Goal: Task Accomplishment & Management: Manage account settings

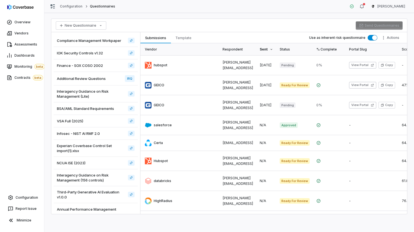
click at [213, 14] on div "New Questionnaire Send Questionnaires Compliance Management Workpaper IOK Secur…" at bounding box center [229, 122] width 370 height 219
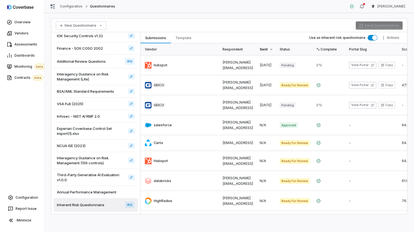
click at [222, 36] on div "Submissions Submissions Template Template Use as inherent risk questionnaire Ac…" at bounding box center [273, 37] width 267 height 11
click at [25, 200] on link "Configuration" at bounding box center [22, 198] width 40 height 10
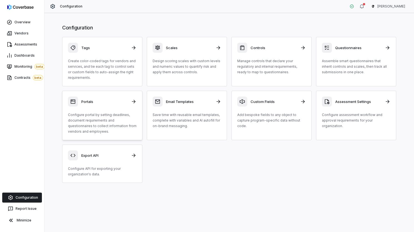
click at [98, 112] on p "Configure portal by setting deadlines, document requirements and questionnaires…" at bounding box center [102, 123] width 69 height 22
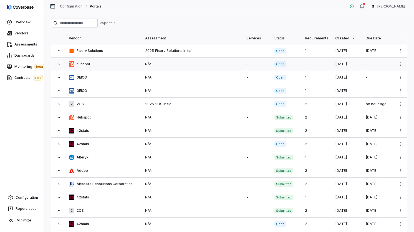
click at [86, 67] on td "hubspot" at bounding box center [104, 63] width 76 height 13
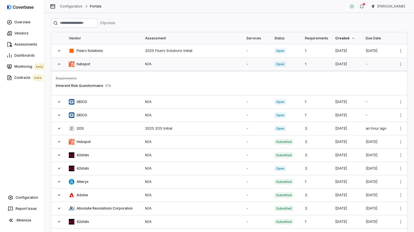
click at [86, 67] on td "hubspot" at bounding box center [104, 63] width 76 height 13
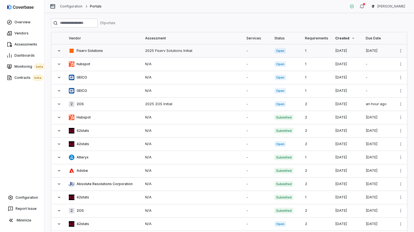
click at [104, 52] on div "Fiserv Solutions" at bounding box center [103, 51] width 69 height 6
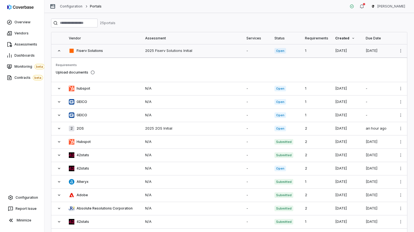
click at [104, 52] on div "Fiserv Solutions" at bounding box center [103, 51] width 69 height 6
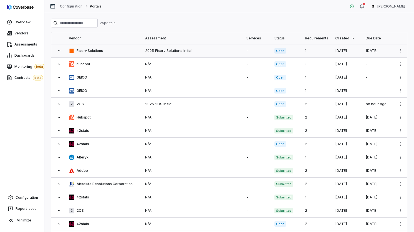
click at [112, 48] on div "Fiserv Solutions" at bounding box center [103, 51] width 69 height 6
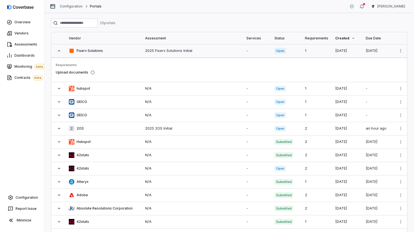
click at [112, 48] on div "Fiserv Solutions" at bounding box center [103, 51] width 69 height 6
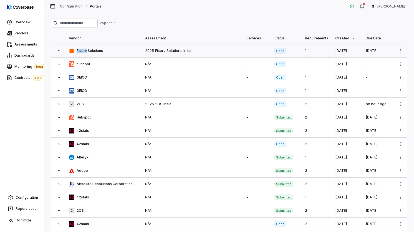
click at [112, 48] on div "Fiserv Solutions" at bounding box center [103, 51] width 69 height 6
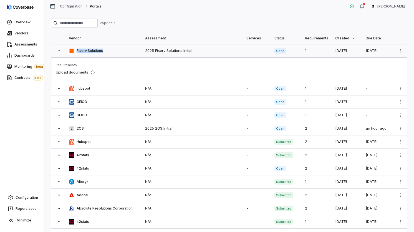
click at [112, 48] on div "Fiserv Solutions" at bounding box center [103, 51] width 69 height 6
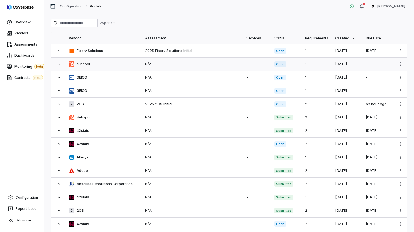
click at [110, 67] on td "hubspot" at bounding box center [104, 63] width 76 height 13
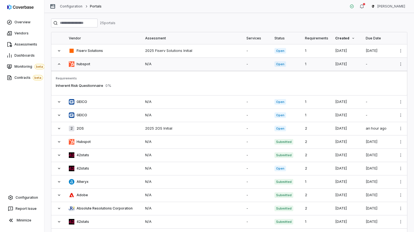
click at [110, 67] on td "hubspot" at bounding box center [104, 63] width 76 height 13
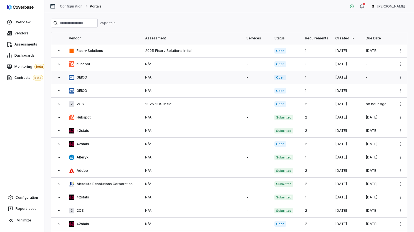
click at [111, 75] on div "GEICO" at bounding box center [103, 78] width 69 height 6
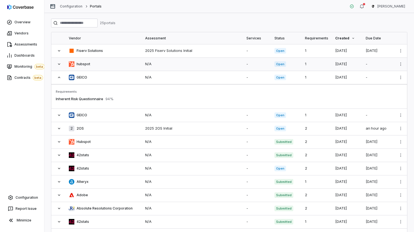
click at [115, 61] on td "hubspot" at bounding box center [104, 63] width 76 height 13
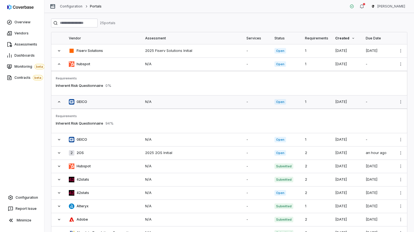
click at [117, 100] on div "GEICO" at bounding box center [103, 102] width 69 height 6
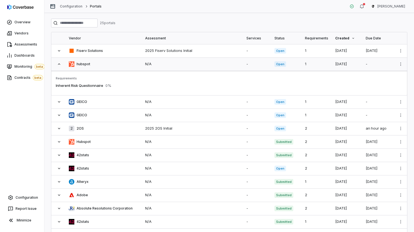
click at [119, 69] on td "hubspot" at bounding box center [104, 63] width 76 height 13
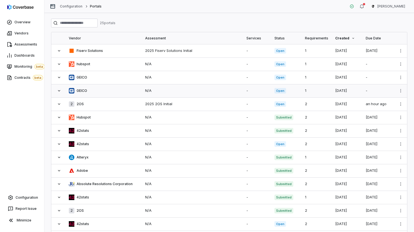
click at [98, 86] on td "GEICO" at bounding box center [104, 90] width 76 height 13
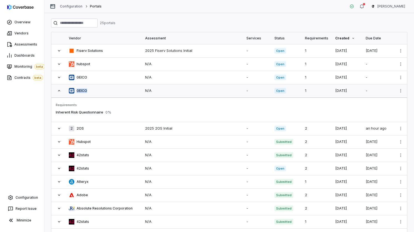
click at [98, 86] on td "GEICO" at bounding box center [104, 90] width 76 height 13
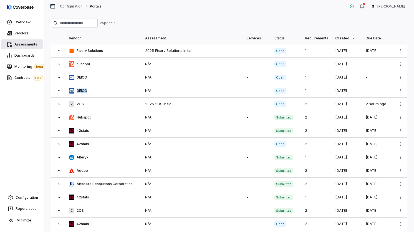
click at [21, 42] on span "Assessments" at bounding box center [25, 44] width 23 height 4
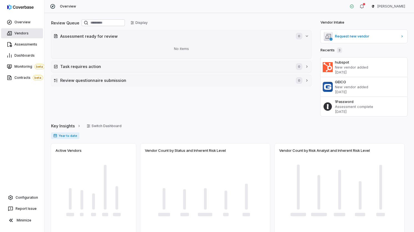
click at [33, 35] on link "Vendors" at bounding box center [22, 33] width 42 height 10
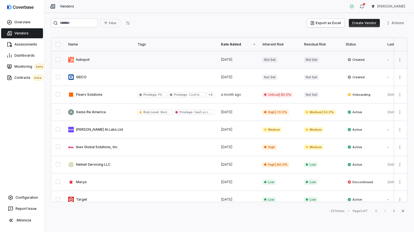
click at [110, 56] on link at bounding box center [99, 59] width 69 height 17
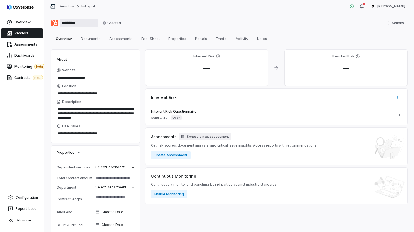
drag, startPoint x: 91, startPoint y: 19, endPoint x: 56, endPoint y: 19, distance: 35.0
click at [56, 19] on div "*******" at bounding box center [74, 23] width 47 height 9
click at [143, 25] on div "******* Created Actions" at bounding box center [229, 23] width 356 height 9
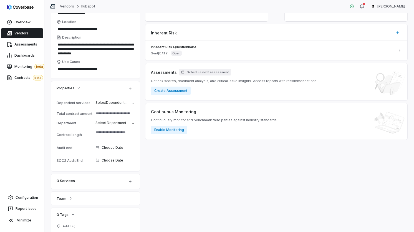
scroll to position [86, 0]
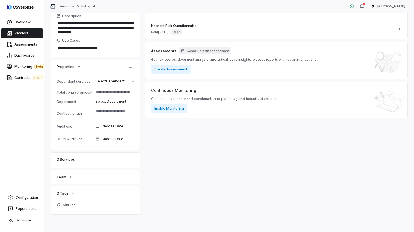
drag, startPoint x: 54, startPoint y: 160, endPoint x: 88, endPoint y: 163, distance: 34.3
click at [88, 163] on div "0 Services" at bounding box center [95, 160] width 89 height 15
click at [73, 174] on button "Team" at bounding box center [65, 177] width 20 height 10
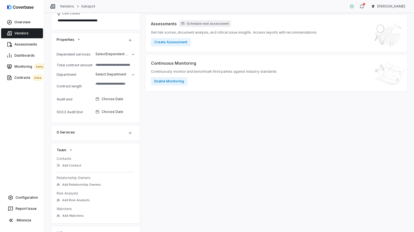
scroll to position [153, 0]
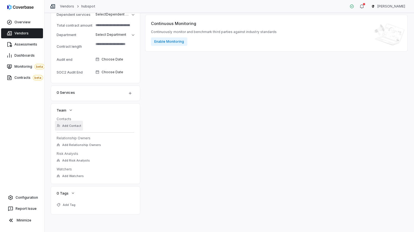
click at [70, 129] on button "Add Contact" at bounding box center [69, 126] width 28 height 10
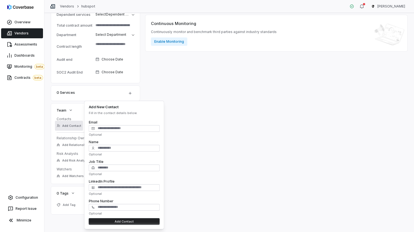
click at [192, 89] on div "Inherent Risk — Residual Risk — Inherent Risk Inherent Risk Questionnaire Sent …" at bounding box center [276, 55] width 262 height 317
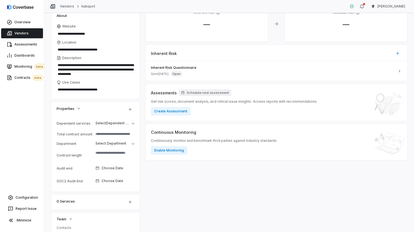
scroll to position [39, 0]
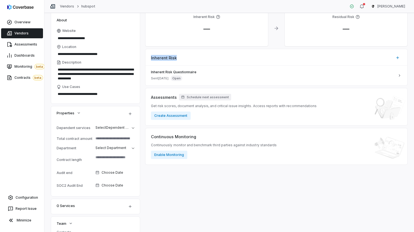
drag, startPoint x: 151, startPoint y: 52, endPoint x: 177, endPoint y: 61, distance: 27.9
click at [177, 61] on div "Inherent Risk" at bounding box center [276, 55] width 262 height 13
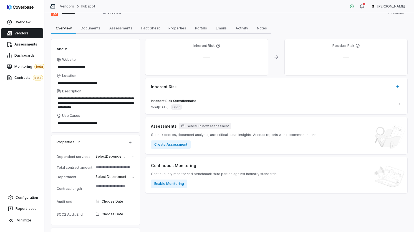
scroll to position [0, 0]
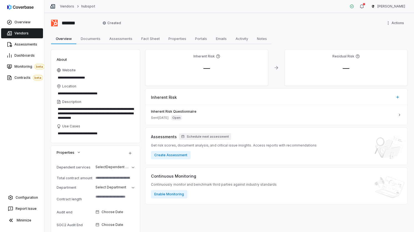
type textarea "*"
click at [21, 193] on link "Configuration" at bounding box center [22, 198] width 40 height 10
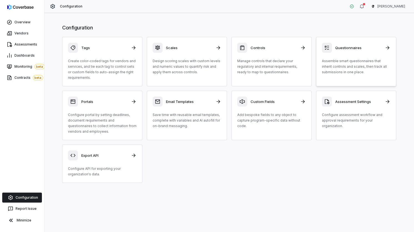
click at [345, 54] on div "Questionnaires Assemble smart questionnaires that inherit controls and scales, …" at bounding box center [356, 59] width 69 height 32
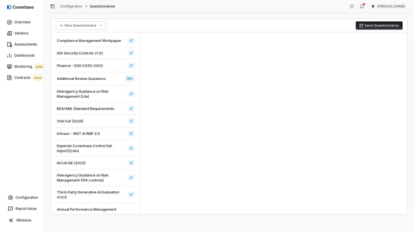
click at [112, 40] on span "Compliance Management Workpaper" at bounding box center [89, 40] width 64 height 5
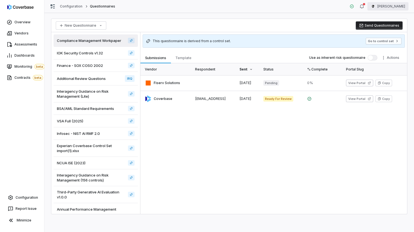
click at [398, 6] on html "Overview Vendors Assessments Dashboards Monitoring beta Contracts beta Configur…" at bounding box center [207, 116] width 414 height 232
click at [384, 32] on div "Organization" at bounding box center [385, 28] width 42 height 9
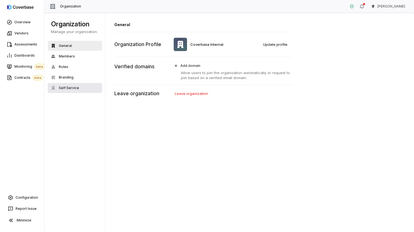
click at [89, 86] on button "Self Service" at bounding box center [75, 88] width 54 height 10
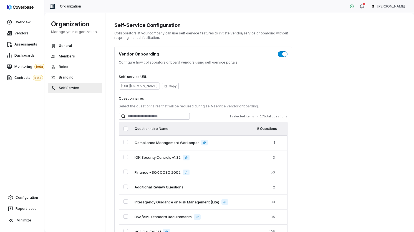
drag, startPoint x: 156, startPoint y: 87, endPoint x: 206, endPoint y: 92, distance: 50.5
click at [206, 92] on div "Self-service URL https://dashboard.coverbase.app/intake Copy Questionnaires Sel…" at bounding box center [203, 180] width 169 height 225
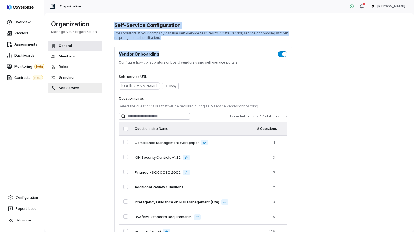
drag, startPoint x: 156, startPoint y: 54, endPoint x: 91, endPoint y: 49, distance: 66.0
click at [87, 49] on div "Organization Manage your organization. General Members Roles Branding Self Serv…" at bounding box center [229, 122] width 370 height 219
click at [151, 49] on div "Vendor Onboarding Configure how collaborators onboard vendors using self-servic…" at bounding box center [203, 172] width 178 height 251
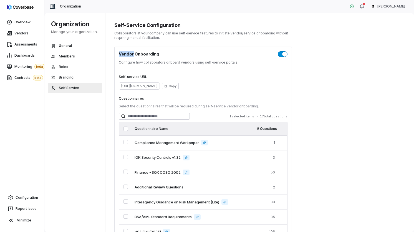
click at [151, 49] on div "Vendor Onboarding Configure how collaborators onboard vendors using self-servic…" at bounding box center [203, 172] width 178 height 251
drag, startPoint x: 151, startPoint y: 49, endPoint x: 177, endPoint y: 51, distance: 26.4
click at [151, 49] on div "Vendor Onboarding Configure how collaborators onboard vendors using self-servic…" at bounding box center [203, 172] width 178 height 251
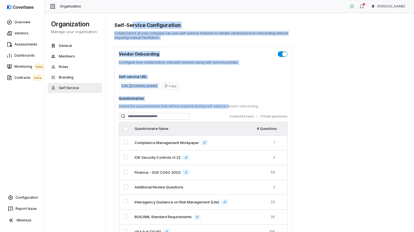
drag, startPoint x: 137, startPoint y: 31, endPoint x: 232, endPoint y: 110, distance: 123.7
click at [232, 110] on div "Self-Service Configuration Collaborators at your company can use self-service f…" at bounding box center [203, 160] width 178 height 276
click at [317, 98] on div "Self-Service Configuration Collaborators at your company can use self-service f…" at bounding box center [259, 123] width 309 height 220
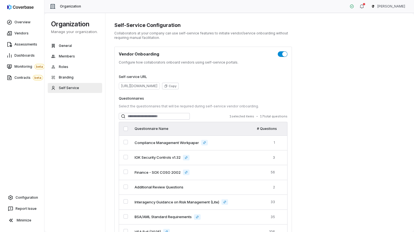
drag, startPoint x: 166, startPoint y: 87, endPoint x: 211, endPoint y: 85, distance: 44.5
click at [209, 85] on div "https://dashboard.coverbase.app/intake Copy" at bounding box center [203, 85] width 169 height 7
click at [229, 84] on div "https://dashboard.coverbase.app/intake Copy" at bounding box center [203, 85] width 169 height 7
drag, startPoint x: 116, startPoint y: 73, endPoint x: 145, endPoint y: 73, distance: 28.9
click at [145, 73] on div "Vendor Onboarding Configure how collaborators onboard vendors using self-servic…" at bounding box center [203, 172] width 178 height 251
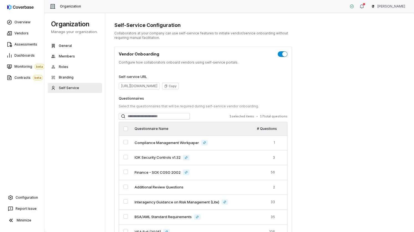
drag, startPoint x: 119, startPoint y: 50, endPoint x: 132, endPoint y: 48, distance: 13.4
click at [128, 48] on div "Vendor Onboarding Configure how collaborators onboard vendors using self-servic…" at bounding box center [203, 172] width 178 height 251
click at [124, 54] on h1 "Vendor Onboarding" at bounding box center [139, 54] width 41 height 6
drag, startPoint x: 126, startPoint y: 54, endPoint x: 158, endPoint y: 54, distance: 31.9
click at [158, 54] on div "Vendor Onboarding" at bounding box center [203, 54] width 169 height 6
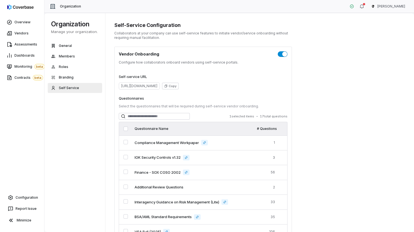
drag, startPoint x: 139, startPoint y: 78, endPoint x: 152, endPoint y: 78, distance: 12.5
click at [145, 78] on label "Self-service URL" at bounding box center [203, 77] width 169 height 4
drag, startPoint x: 170, startPoint y: 86, endPoint x: 207, endPoint y: 87, distance: 36.4
click at [207, 87] on div "https://dashboard.coverbase.app/intake Copy" at bounding box center [203, 85] width 169 height 7
click at [187, 61] on p "Configure how collaborators onboard vendors using self-service portals." at bounding box center [203, 62] width 169 height 4
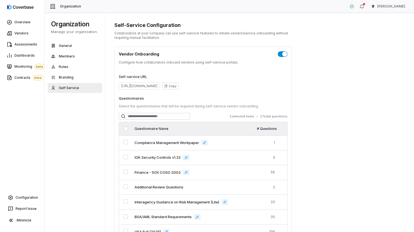
click at [187, 61] on p "Configure how collaborators onboard vendors using self-service portals." at bounding box center [203, 62] width 169 height 4
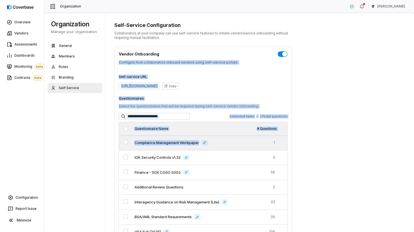
drag, startPoint x: 117, startPoint y: 59, endPoint x: 271, endPoint y: 145, distance: 176.0
click at [255, 145] on div "Vendor Onboarding Configure how collaborators onboard vendors using self-servic…" at bounding box center [203, 172] width 178 height 251
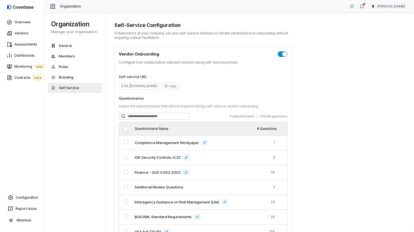
click at [298, 153] on div "Self-Service Configuration Collaborators at your company can use self-service f…" at bounding box center [259, 123] width 309 height 220
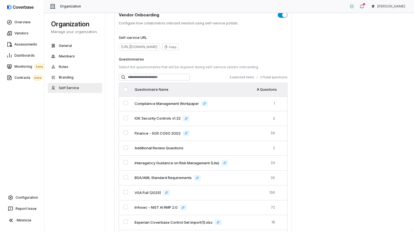
scroll to position [31, 0]
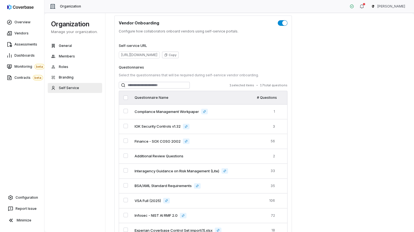
drag, startPoint x: 120, startPoint y: 50, endPoint x: 135, endPoint y: 98, distance: 50.5
click at [163, 66] on div "Self-service URL https://dashboard.coverbase.app/intake Copy Questionnaires Sel…" at bounding box center [203, 149] width 169 height 225
click at [21, 198] on span "Configuration" at bounding box center [27, 197] width 22 height 4
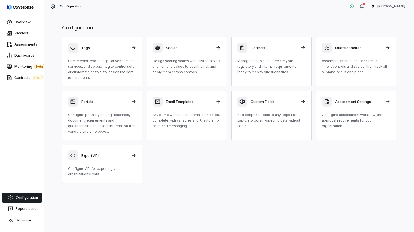
click at [175, 159] on div "Tags Create color-coded tags for vendors and services, and tie each tag to cont…" at bounding box center [229, 110] width 334 height 146
click at [206, 155] on div "Tags Create color-coded tags for vendors and services, and tie each tag to cont…" at bounding box center [229, 110] width 334 height 146
click at [187, 165] on div "Tags Create color-coded tags for vendors and services, and tie each tag to cont…" at bounding box center [229, 110] width 334 height 146
click at [104, 122] on p "Configure portal by setting deadlines, document requirements and questionnaires…" at bounding box center [102, 123] width 69 height 22
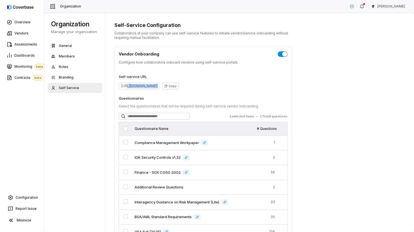
drag, startPoint x: 125, startPoint y: 85, endPoint x: 230, endPoint y: 92, distance: 104.3
click at [230, 92] on div "Self-service URL https://dashboard.coverbase.app/intake Copy Questionnaires Sel…" at bounding box center [203, 180] width 169 height 225
click at [160, 88] on span "https://dashboard.coverbase.app/intake" at bounding box center [139, 85] width 41 height 7
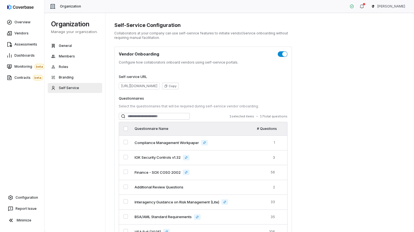
click at [238, 80] on div "Self-service URL https://dashboard.coverbase.app/intake Copy" at bounding box center [203, 82] width 169 height 15
click at [179, 87] on button "Copy" at bounding box center [170, 86] width 17 height 7
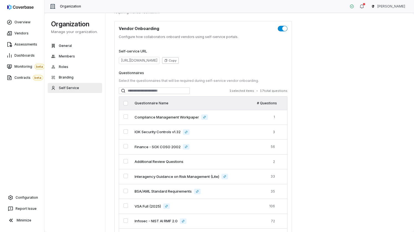
scroll to position [31, 0]
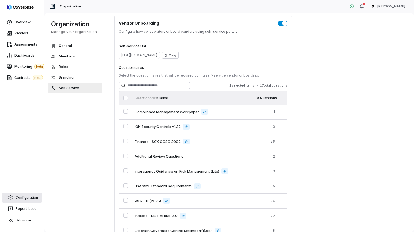
click at [30, 199] on span "Configuration" at bounding box center [27, 197] width 22 height 4
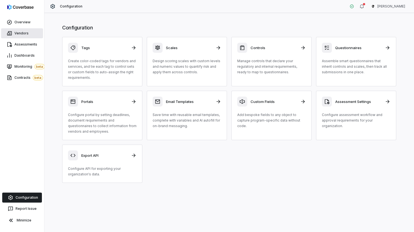
click at [13, 32] on link "Vendors" at bounding box center [22, 33] width 42 height 10
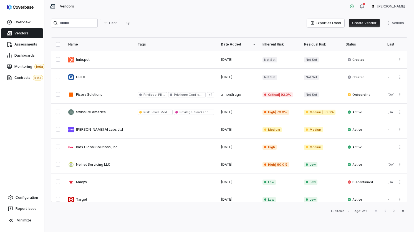
click at [124, 64] on link at bounding box center [99, 59] width 69 height 17
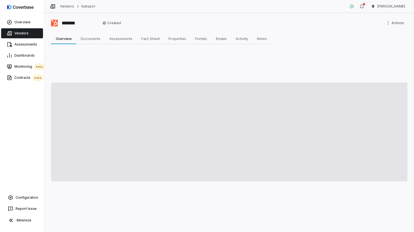
type textarea "*"
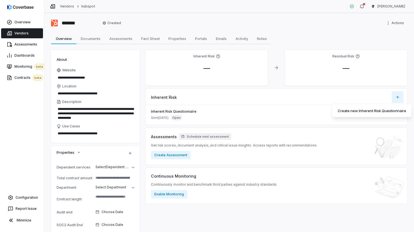
click at [394, 95] on html "**********" at bounding box center [207, 116] width 414 height 232
click at [283, 96] on html "**********" at bounding box center [207, 116] width 414 height 232
type textarea "*"
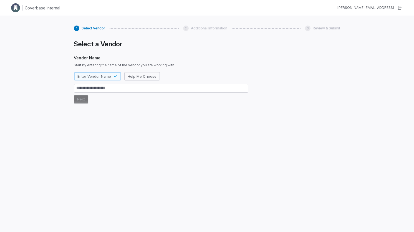
click at [218, 66] on span "Start by entering the name of the vendor you are working with." at bounding box center [161, 65] width 175 height 4
type textarea "*"
